Goal: Communication & Community: Answer question/provide support

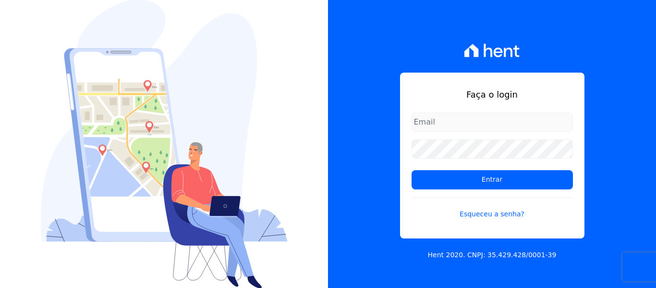
type input "[PERSON_NAME][EMAIL_ADDRESS][DOMAIN_NAME]"
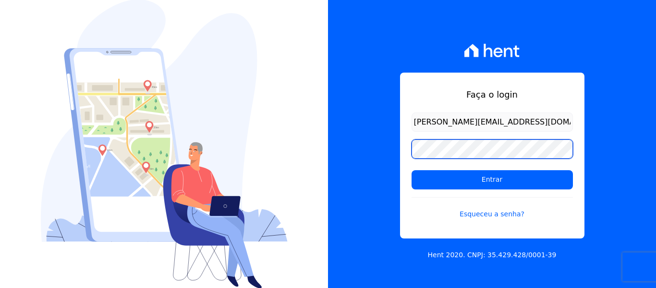
click at [412, 170] on input "Entrar" at bounding box center [492, 179] width 161 height 19
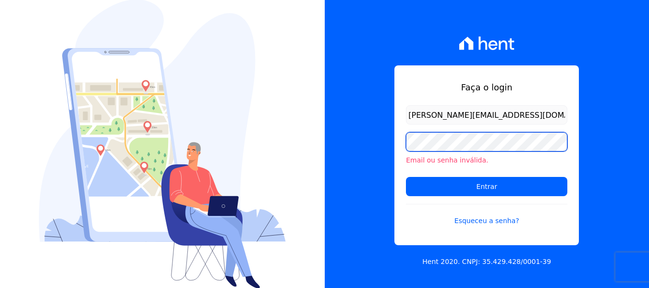
click at [406, 177] on input "Entrar" at bounding box center [486, 186] width 161 height 19
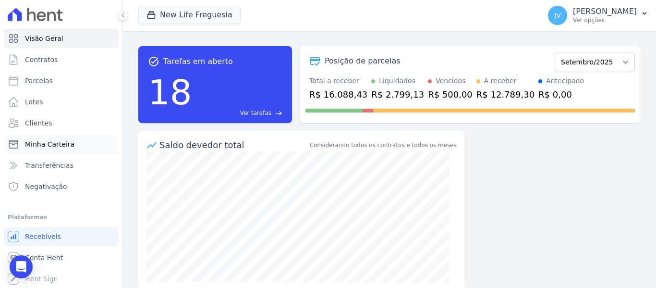
click at [36, 141] on span "Minha Carteira" at bounding box center [49, 144] width 49 height 10
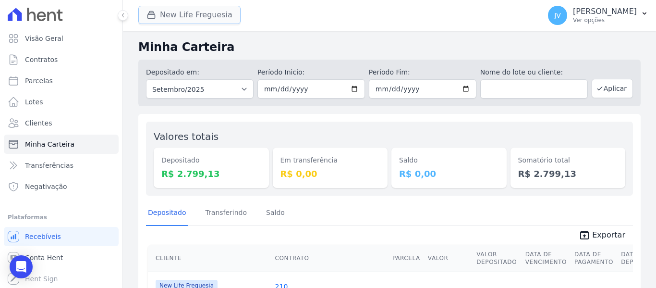
click at [197, 20] on button "New Life Freguesia" at bounding box center [189, 15] width 102 height 18
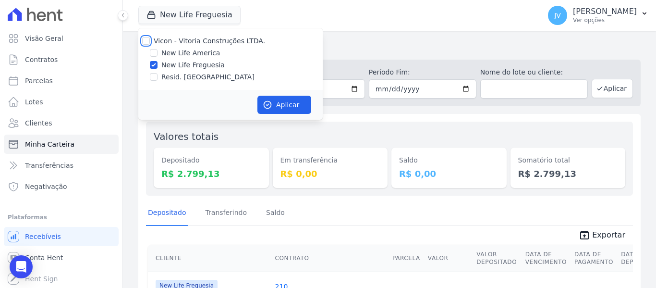
click at [147, 40] on input "Vicon - Vitoria Construções LTDA." at bounding box center [146, 41] width 8 height 8
checkbox input "true"
click at [304, 111] on button "Aplicar" at bounding box center [285, 105] width 54 height 18
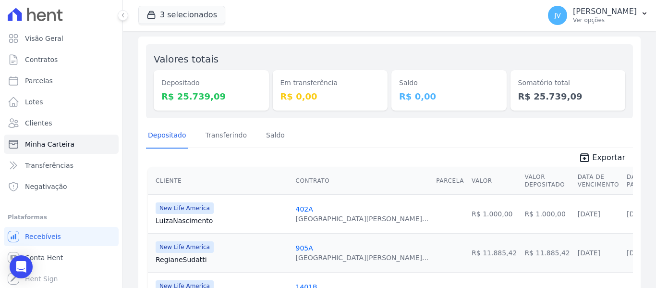
scroll to position [0, 0]
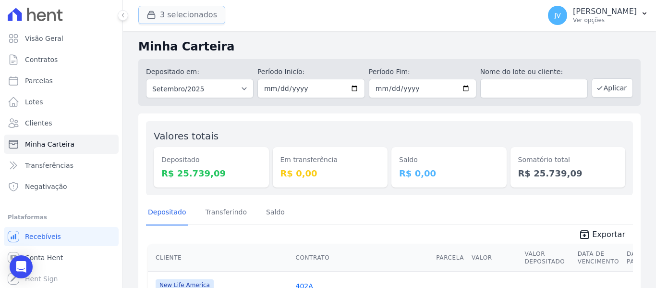
click at [185, 19] on button "3 selecionados" at bounding box center [181, 15] width 87 height 18
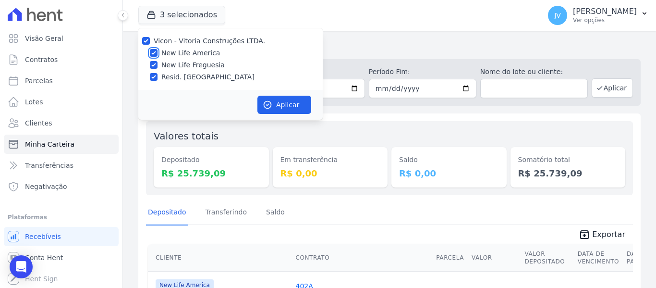
click at [154, 55] on input "New Life America" at bounding box center [154, 53] width 8 height 8
checkbox input "false"
click at [155, 62] on input "New Life Freguesia" at bounding box center [154, 65] width 8 height 8
checkbox input "false"
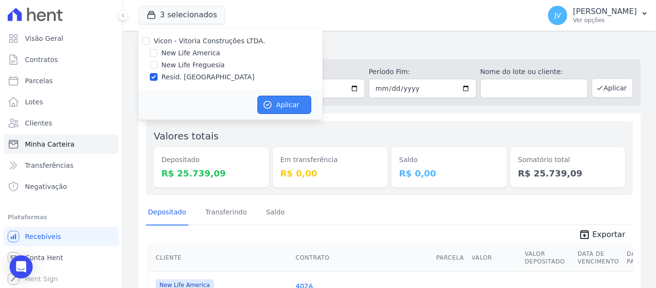
click at [287, 103] on button "Aplicar" at bounding box center [285, 105] width 54 height 18
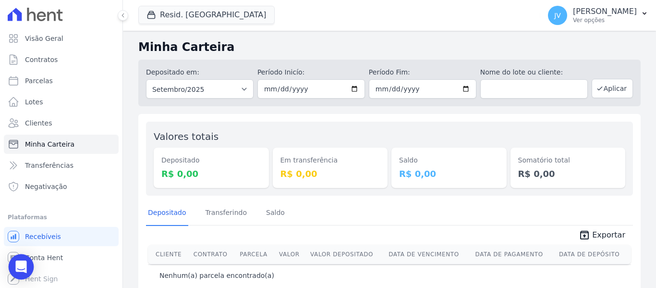
click at [22, 268] on icon "Open Intercom Messenger" at bounding box center [20, 266] width 11 height 12
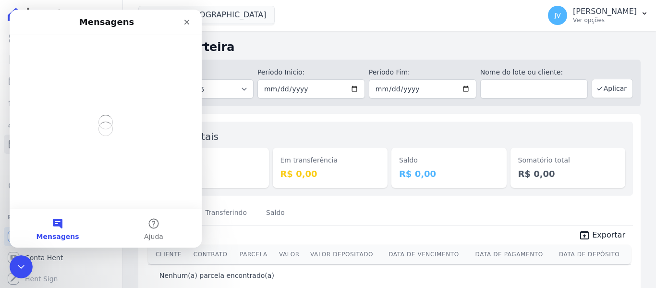
scroll to position [0, 0]
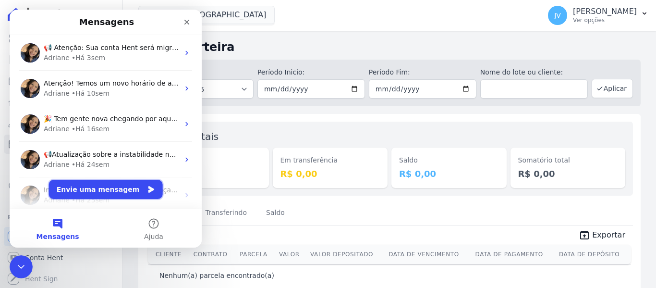
click at [130, 190] on button "Envie uma mensagem" at bounding box center [106, 189] width 114 height 19
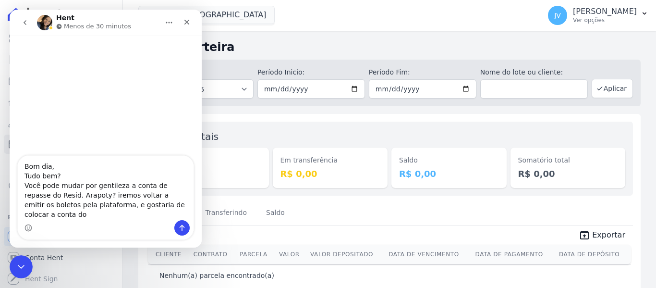
type textarea "Bom dia, Tudo bem? Você pode mudar por gentileza a conta de repasse do Resid. A…"
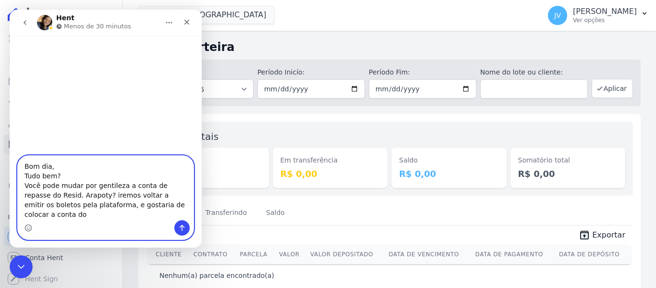
click at [159, 215] on textarea "Bom dia, Tudo bem? Você pode mudar por gentileza a conta de repasse do Resid. A…" at bounding box center [106, 188] width 176 height 64
click at [71, 195] on textarea "Bom dia, Tudo bem? Você pode mudar por gentileza a conta de repasse do Resid. A…" at bounding box center [106, 188] width 176 height 64
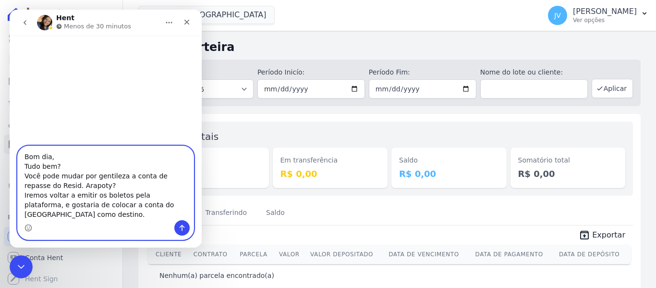
type textarea "Bom dia, Tudo bem? Você pode mudar por gentileza a conta de repasse do Resid. A…"
click at [183, 228] on icon "Enviar uma mensagem" at bounding box center [182, 228] width 8 height 8
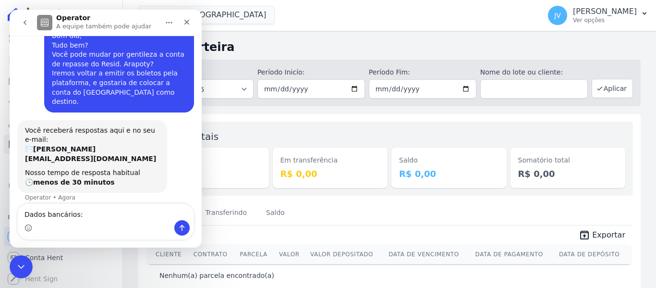
type textarea "Dados bancários: Banco Itaú S/A - ag.0265 - c/c.55.022-8 - New Life América SPE…"
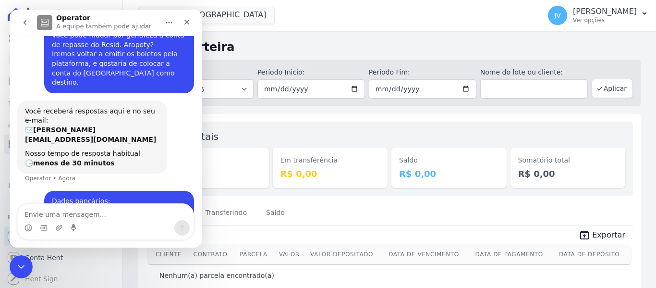
scroll to position [78, 0]
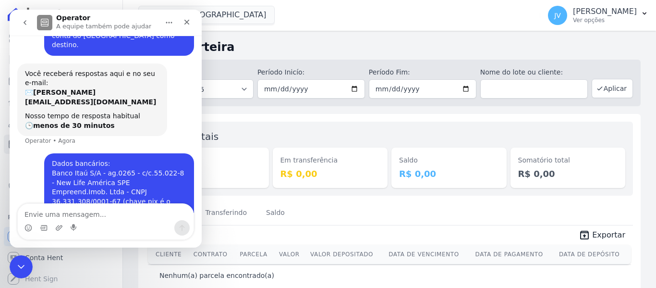
click at [309, 205] on div "Depositado Transferindo Saldo" at bounding box center [389, 213] width 487 height 24
click at [27, 263] on div "Encerramento do Messenger da Intercom" at bounding box center [19, 265] width 23 height 23
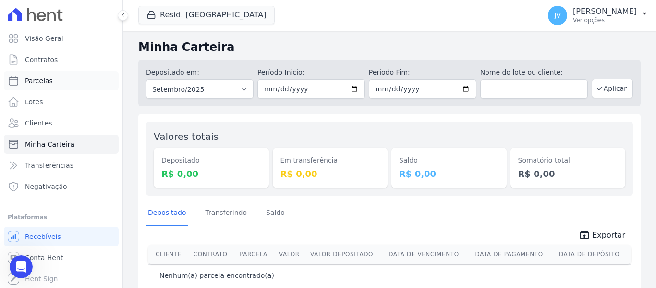
click at [37, 79] on span "Parcelas" at bounding box center [39, 81] width 28 height 10
select select
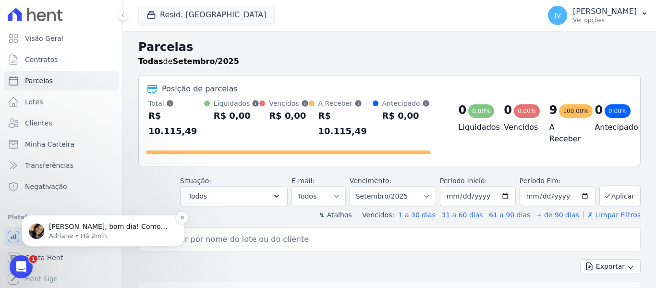
click at [100, 230] on p "Olá João, bom dia! Como vai? Que maravilha! Vou providenciar a alteração e conf…" at bounding box center [111, 227] width 124 height 10
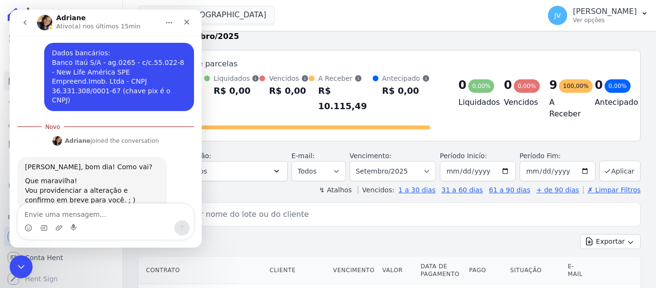
scroll to position [48, 0]
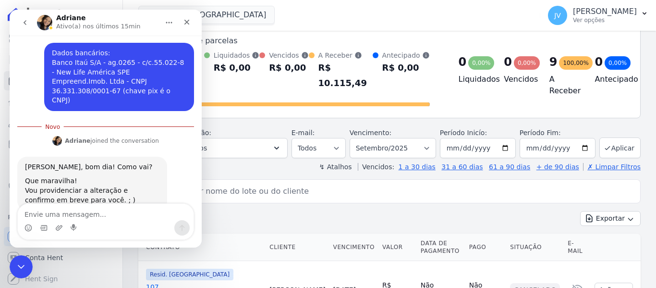
click at [122, 209] on textarea "Envie uma mensagem..." at bounding box center [106, 212] width 176 height 16
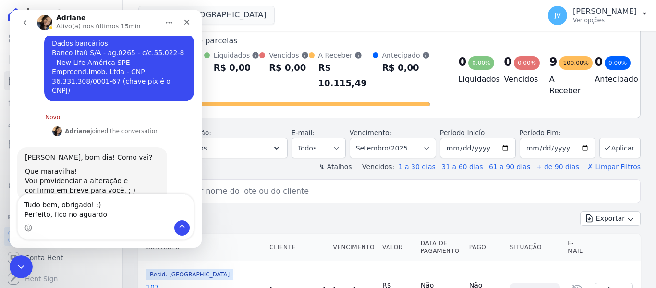
type textarea "Tudo bem, obrigado! :) Perfeito, fico no aguardo."
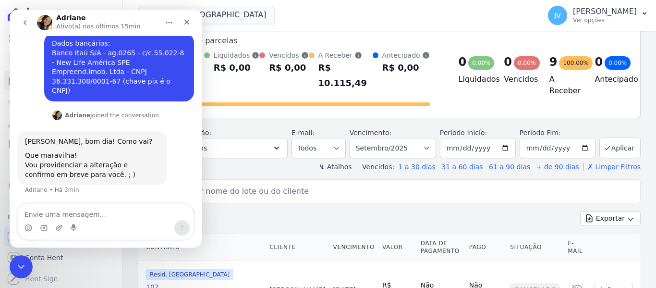
scroll to position [200, 0]
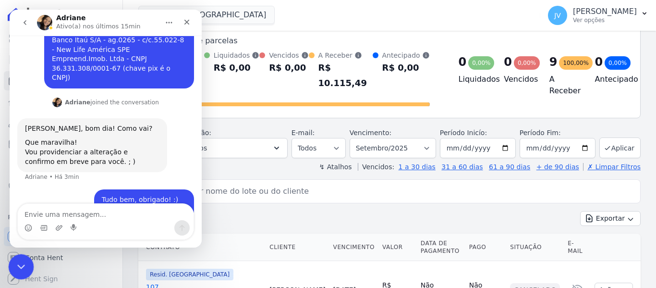
click at [21, 267] on icon "Encerramento do Messenger da Intercom" at bounding box center [20, 265] width 12 height 12
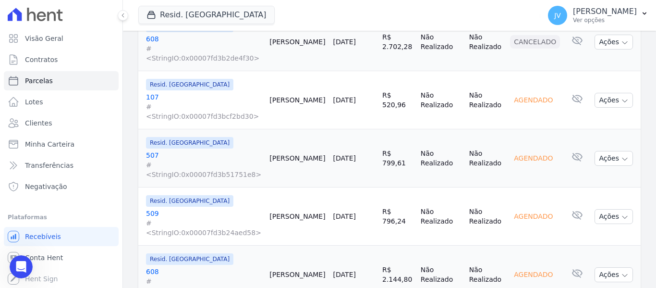
scroll to position [481, 0]
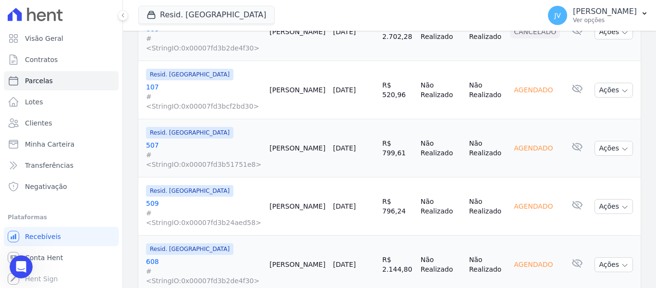
click at [334, 202] on link "[DATE]" at bounding box center [344, 206] width 23 height 8
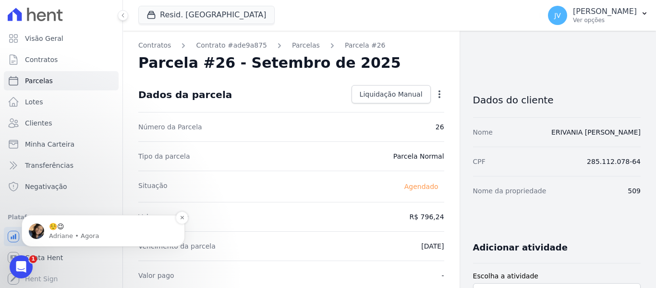
click at [107, 233] on p "Adriane • Agora" at bounding box center [111, 236] width 124 height 9
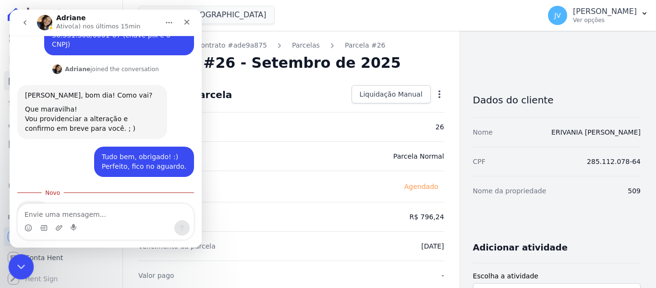
scroll to position [245, 0]
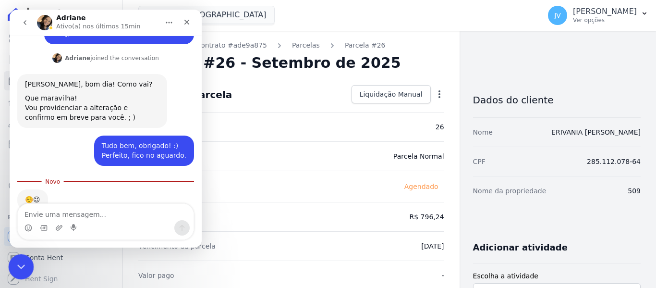
click at [20, 263] on icon "Encerramento do Messenger da Intercom" at bounding box center [20, 265] width 12 height 12
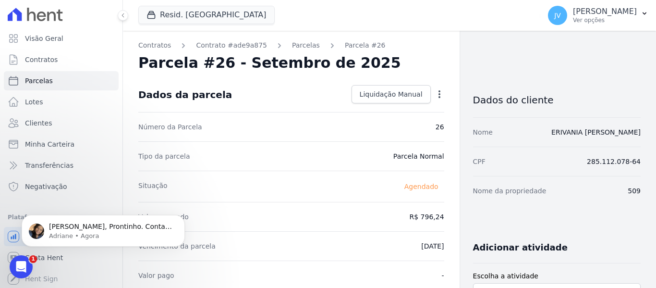
scroll to position [270, 0]
click at [135, 234] on p "Adriane • Há 2min" at bounding box center [111, 236] width 124 height 9
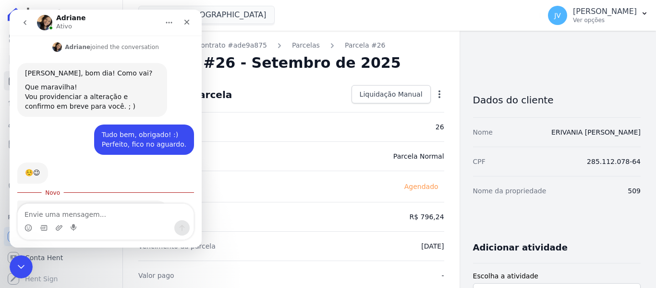
scroll to position [285, 0]
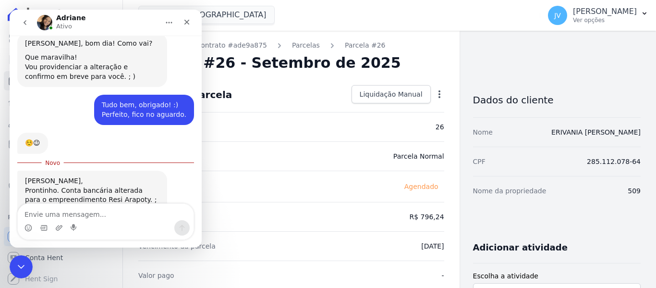
click at [99, 206] on textarea "Envie uma mensagem..." at bounding box center [106, 212] width 176 height 16
click at [139, 206] on textarea "Envie uma mensagem..." at bounding box center [106, 212] width 176 height 16
type textarea "M"
type textarea "Opa, muito obrigado :D"
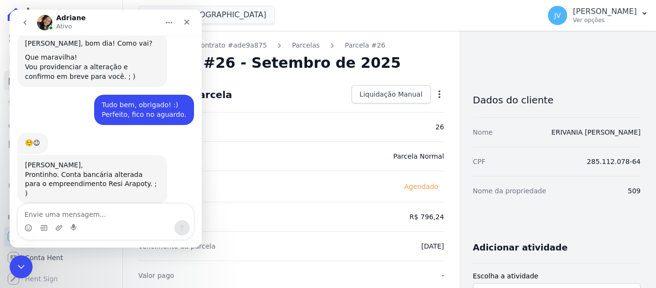
scroll to position [298, 0]
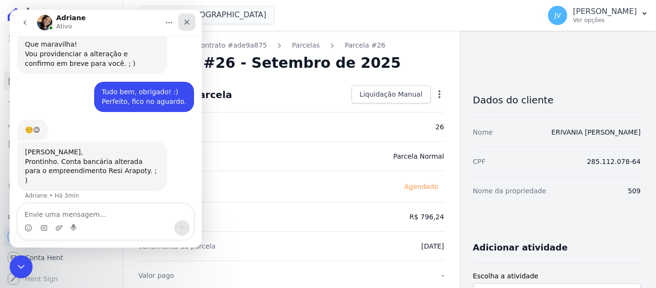
click at [188, 29] on div "Fechar" at bounding box center [186, 21] width 17 height 17
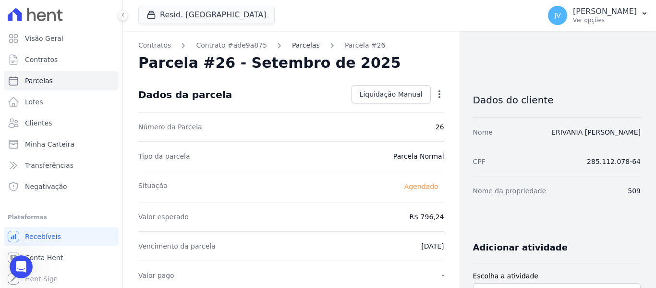
click at [292, 48] on link "Parcelas" at bounding box center [306, 45] width 28 height 10
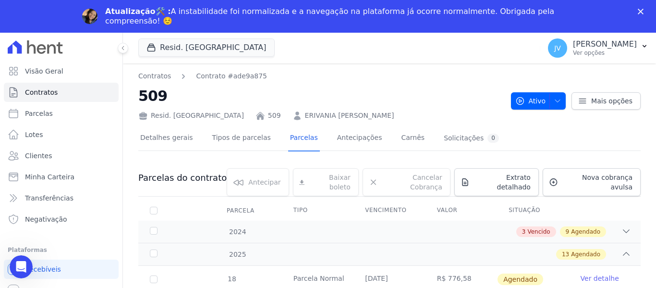
click at [640, 11] on polygon "Fechar" at bounding box center [641, 12] width 6 height 6
click at [640, 11] on html "Visão Geral Contratos Parcelas Lotes Clientes Minha Carteira Transferências Neg…" at bounding box center [328, 160] width 656 height 320
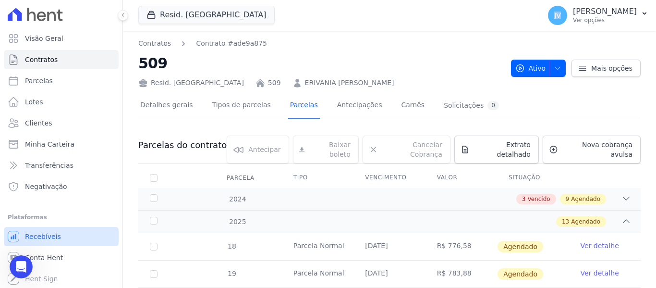
scroll to position [0, 0]
click at [62, 253] on link "Conta Hent" at bounding box center [61, 256] width 115 height 19
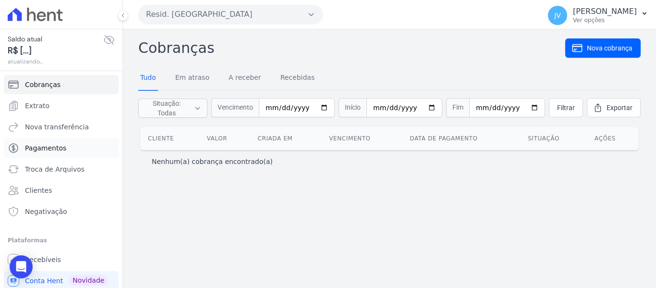
click at [53, 146] on span "Pagamentos" at bounding box center [45, 148] width 41 height 10
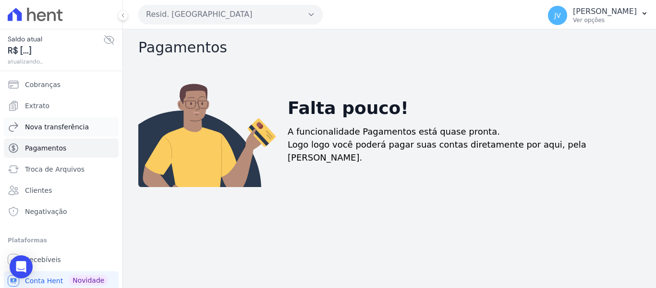
click at [58, 128] on span "Nova transferência" at bounding box center [57, 127] width 64 height 10
click at [48, 121] on link "Nova transferência" at bounding box center [61, 126] width 115 height 19
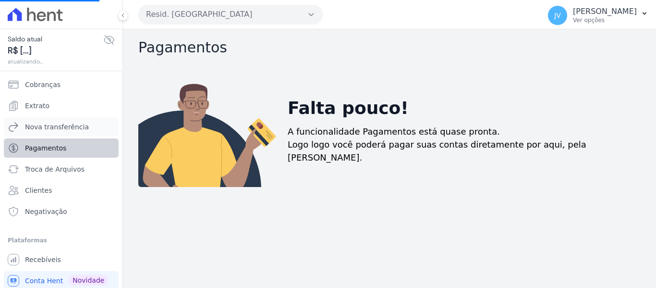
scroll to position [24, 0]
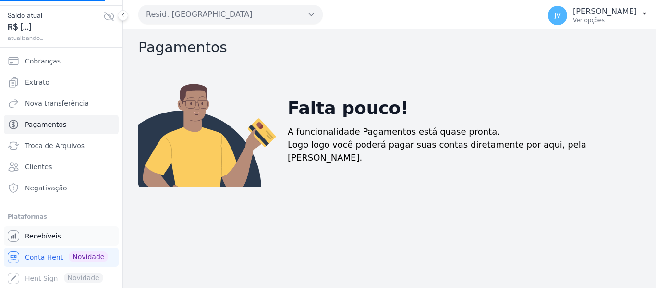
click at [67, 239] on link "Recebíveis" at bounding box center [61, 235] width 115 height 19
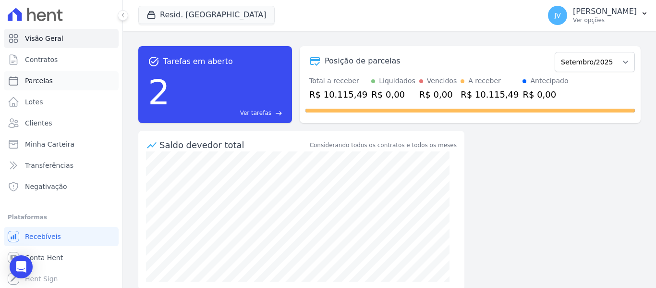
click at [46, 83] on span "Parcelas" at bounding box center [39, 81] width 28 height 10
select select
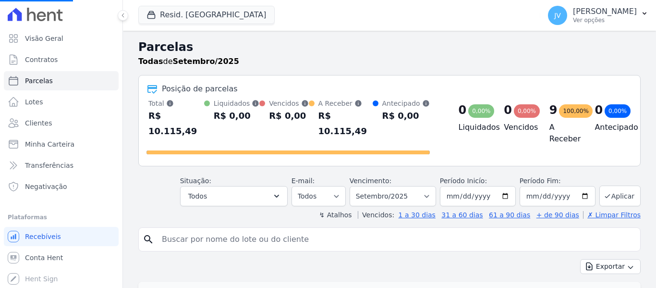
select select
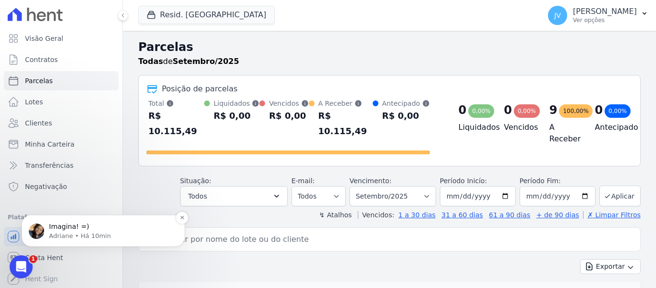
click at [76, 226] on p "Imagina! =)" at bounding box center [111, 227] width 124 height 10
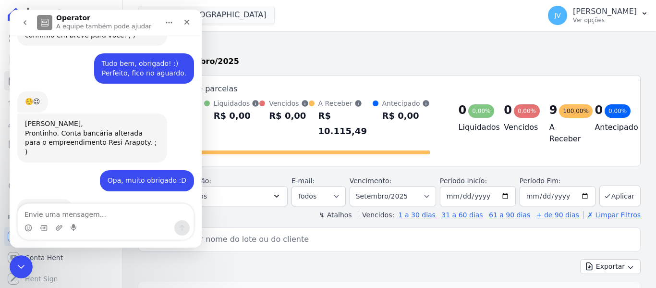
scroll to position [327, 0]
click at [23, 262] on icon "Encerramento do Messenger da Intercom" at bounding box center [20, 265] width 12 height 12
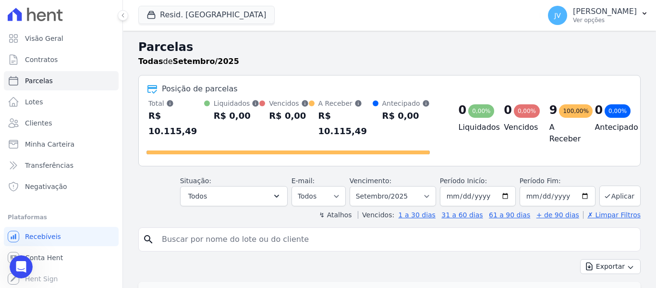
click at [268, 54] on h2 "Parcelas" at bounding box center [389, 46] width 503 height 17
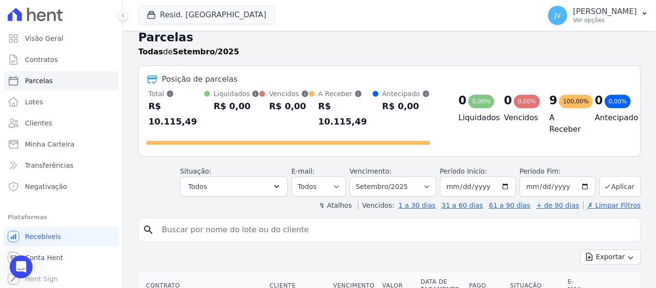
scroll to position [0, 0]
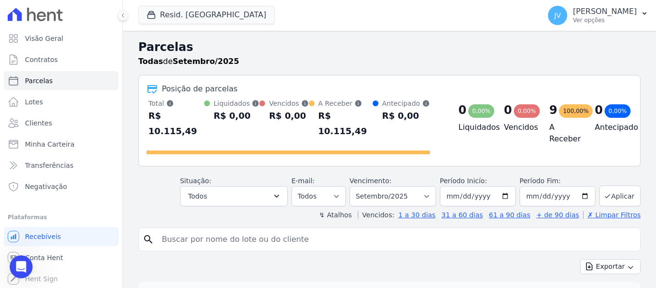
click at [261, 56] on div "Todas de Setembro/2025" at bounding box center [389, 62] width 503 height 12
